Goal: Transaction & Acquisition: Purchase product/service

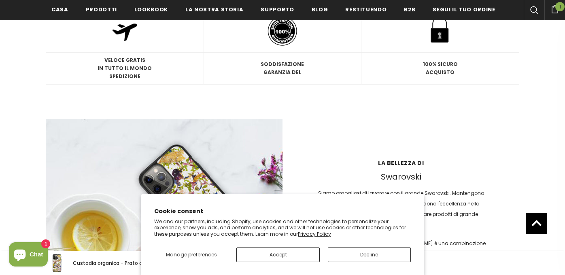
scroll to position [1101, 0]
